Goal: Information Seeking & Learning: Learn about a topic

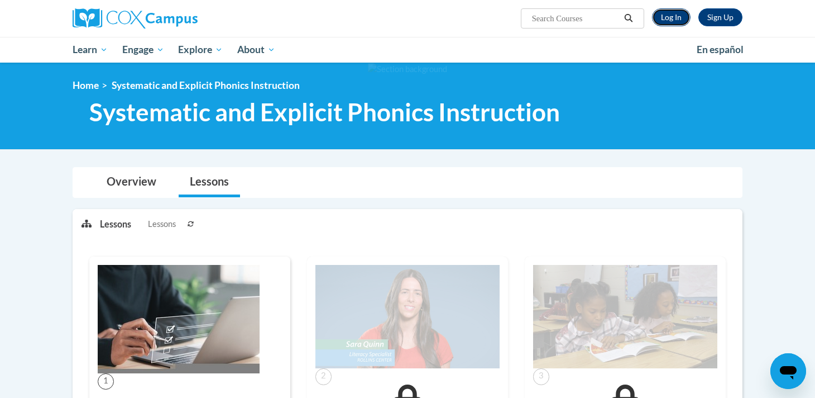
click at [672, 17] on link "Log In" at bounding box center [671, 17] width 39 height 18
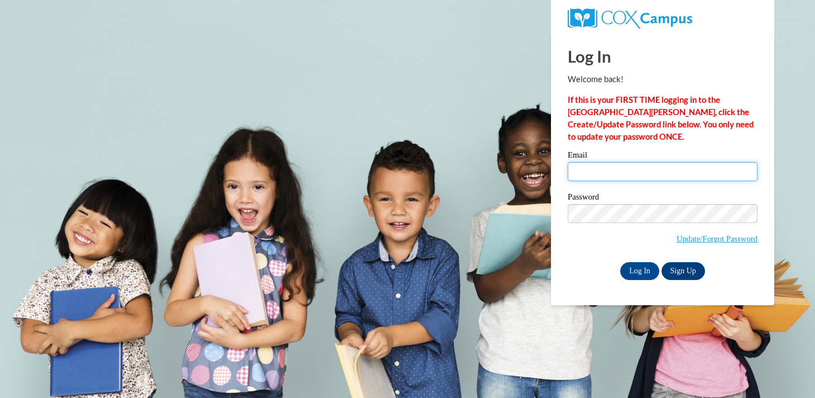
click at [642, 170] on input "Email" at bounding box center [663, 171] width 190 height 19
type input "hdelacruz@waukesha.k12.wi.us"
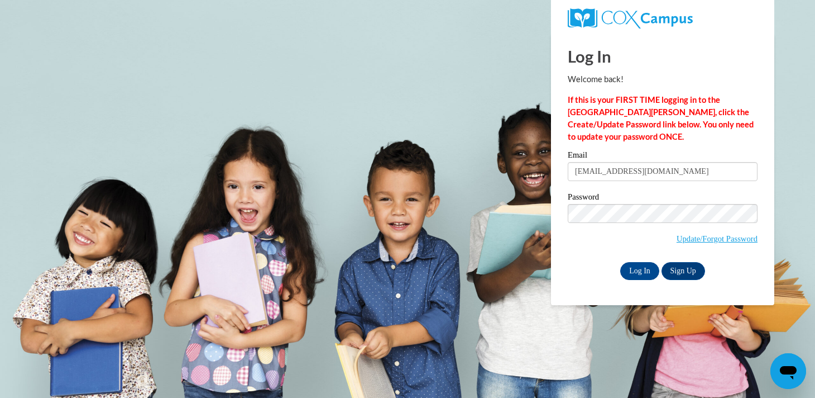
click at [664, 201] on label "Password" at bounding box center [663, 198] width 190 height 11
click at [640, 262] on input "Log In" at bounding box center [639, 271] width 39 height 18
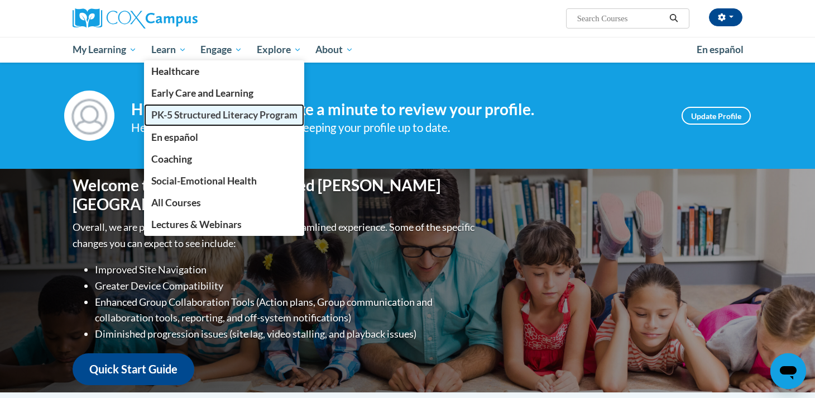
click at [189, 119] on span "PK-5 Structured Literacy Program" at bounding box center [224, 115] width 146 height 12
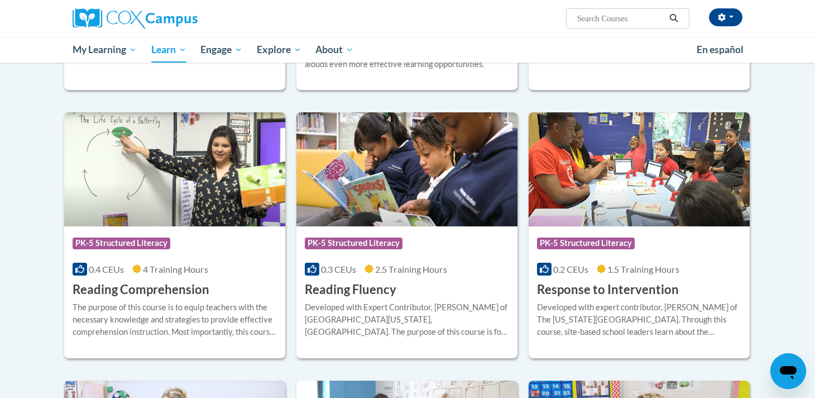
scroll to position [889, 0]
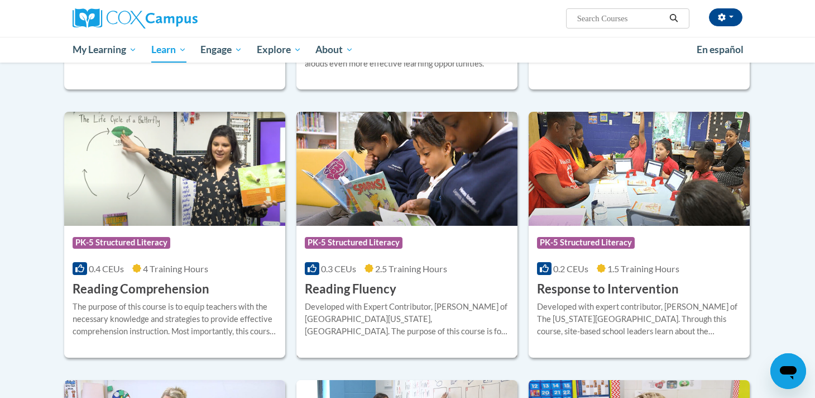
click at [451, 274] on div "0.3 CEUs 2.5 Training Hours" at bounding box center [407, 268] width 204 height 12
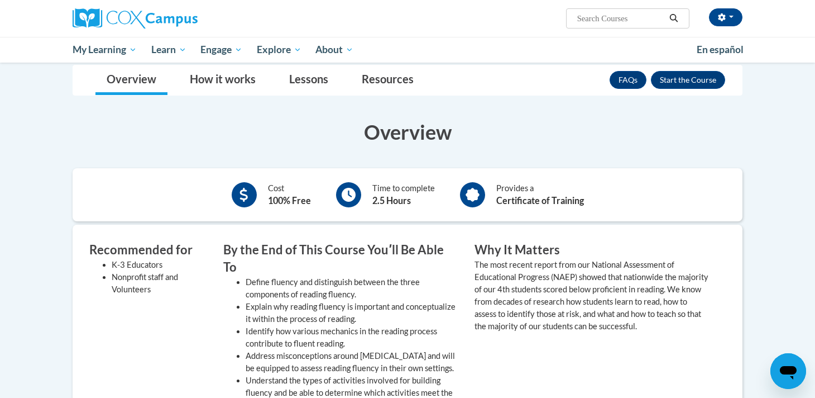
scroll to position [51, 0]
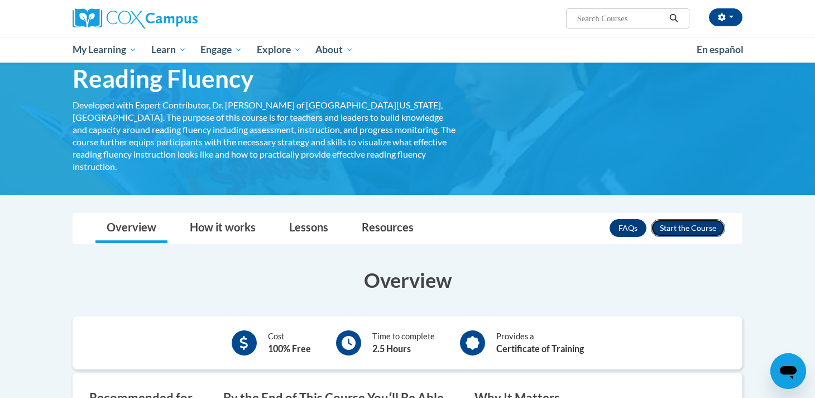
click at [672, 220] on button "Enroll" at bounding box center [688, 228] width 74 height 18
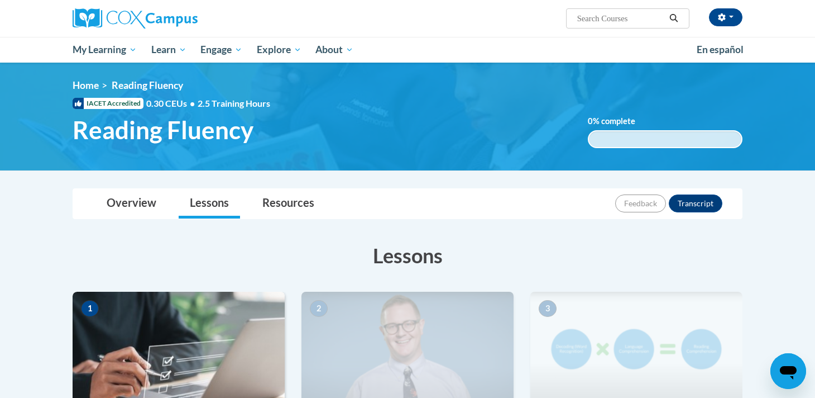
scroll to position [181, 0]
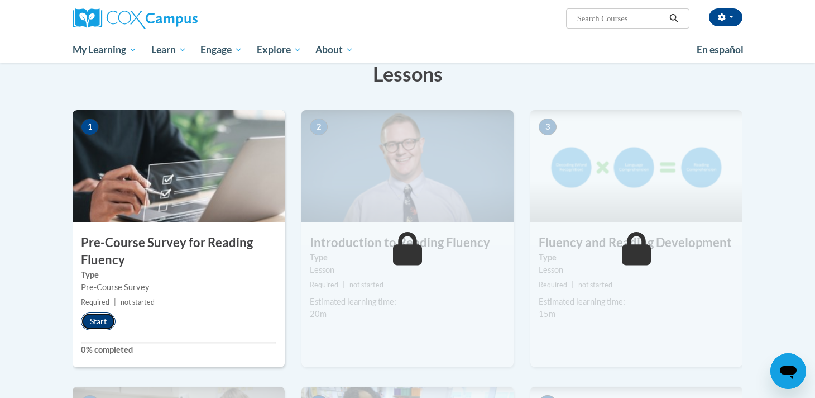
click at [90, 319] on button "Start" at bounding box center [98, 321] width 35 height 18
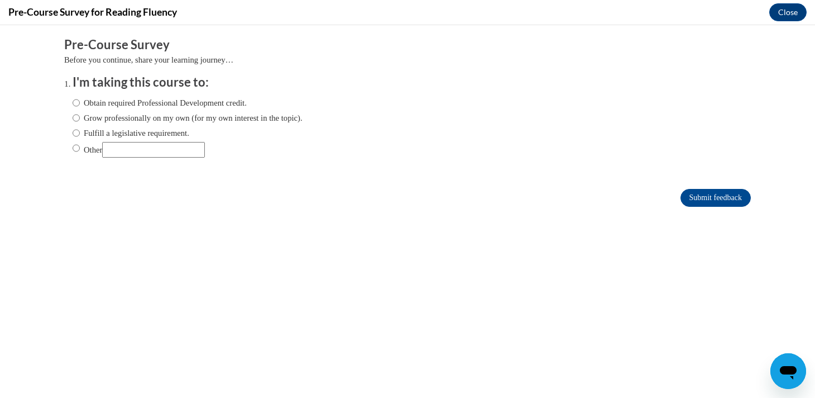
scroll to position [0, 0]
click at [160, 106] on label "Obtain required Professional Development credit." at bounding box center [160, 103] width 174 height 12
click at [80, 106] on input "Obtain required Professional Development credit." at bounding box center [76, 103] width 7 height 12
radio input "true"
click at [710, 199] on input "Submit feedback" at bounding box center [716, 198] width 70 height 18
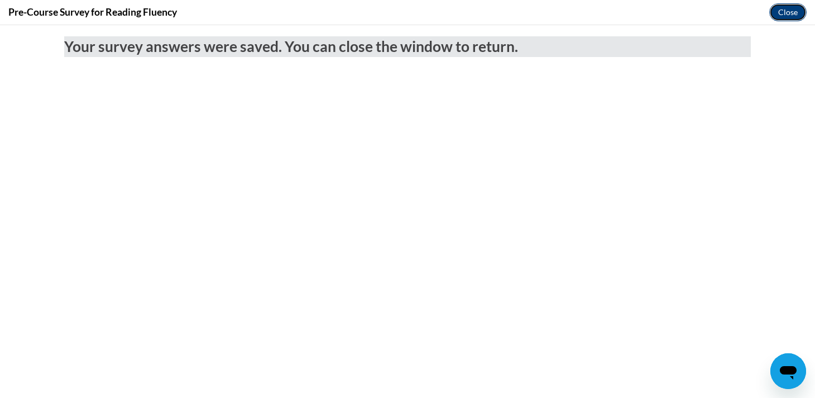
drag, startPoint x: 783, startPoint y: 8, endPoint x: 605, endPoint y: 92, distance: 196.8
click at [783, 8] on button "Close" at bounding box center [787, 12] width 37 height 18
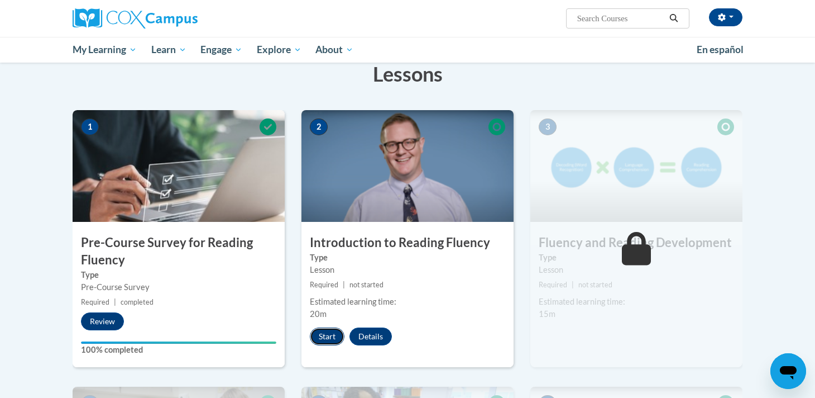
click at [334, 338] on button "Start" at bounding box center [327, 336] width 35 height 18
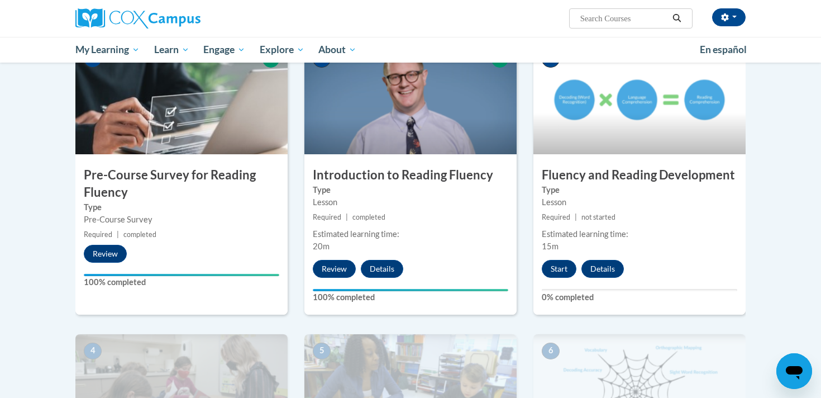
scroll to position [267, 0]
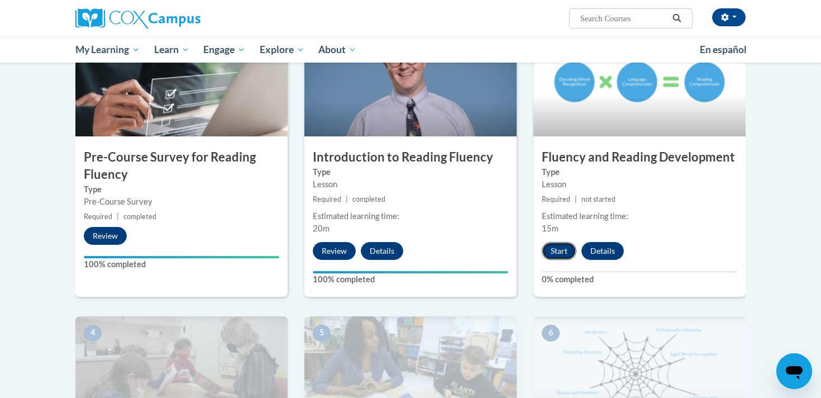
click at [556, 254] on button "Start" at bounding box center [559, 251] width 35 height 18
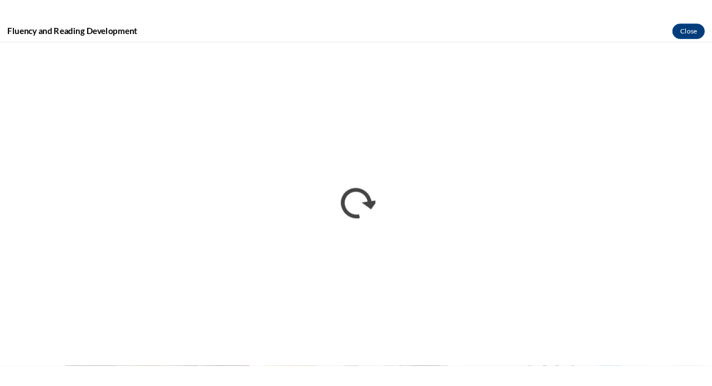
scroll to position [0, 0]
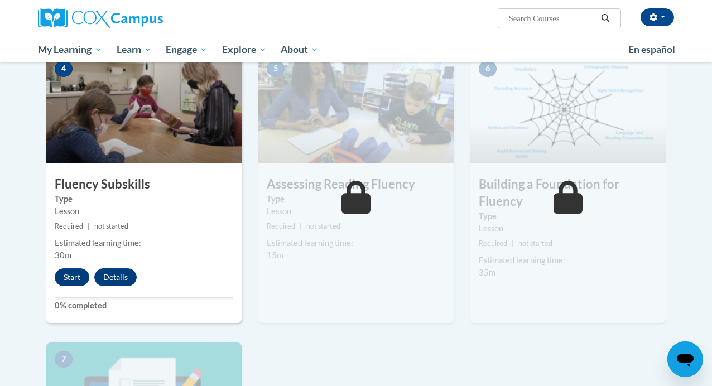
scroll to position [557, 0]
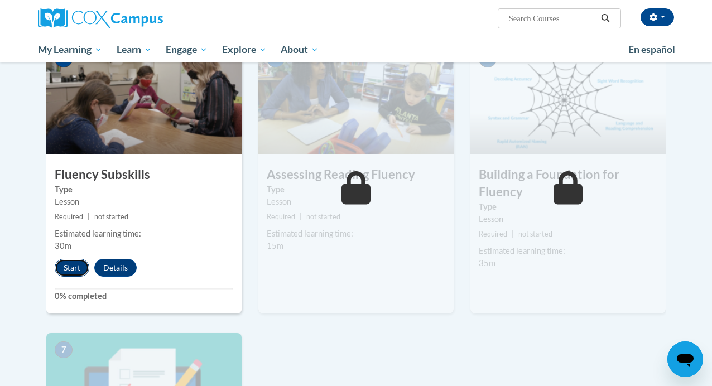
click at [76, 269] on button "Start" at bounding box center [72, 268] width 35 height 18
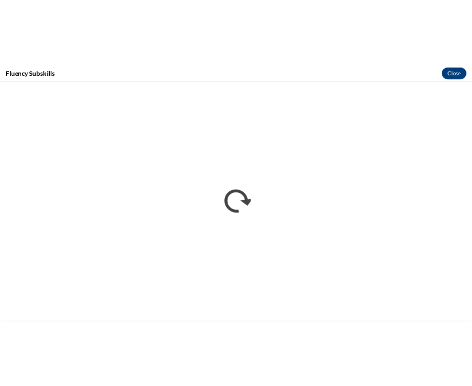
scroll to position [0, 0]
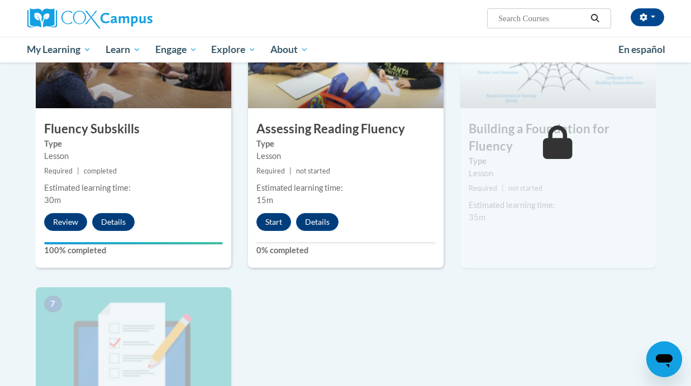
scroll to position [592, 0]
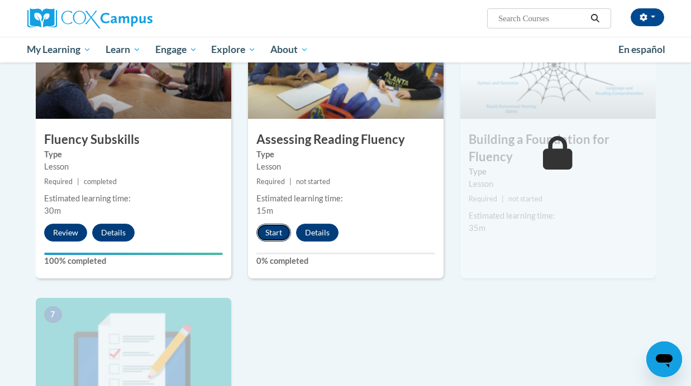
click at [272, 232] on button "Start" at bounding box center [273, 233] width 35 height 18
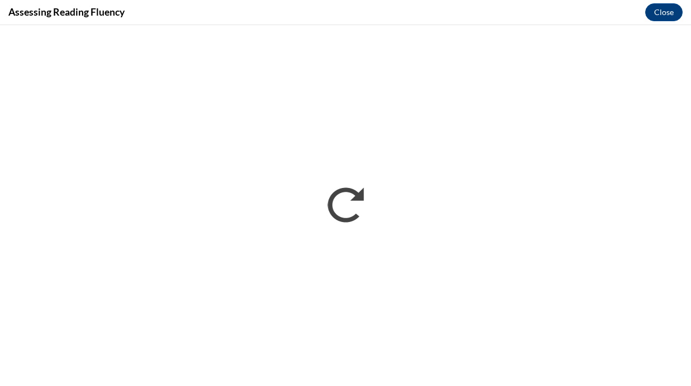
scroll to position [0, 0]
